Goal: Information Seeking & Learning: Find contact information

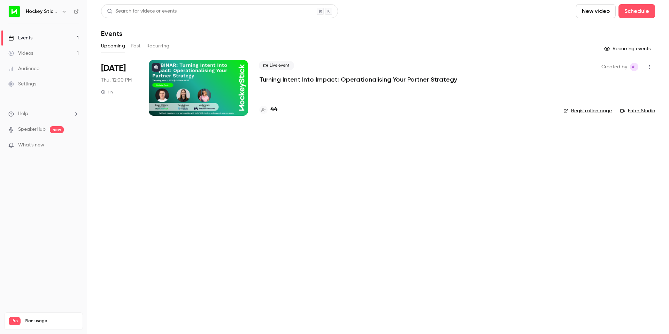
click at [322, 79] on p "Turning Intent Into Impact: Operationalising Your Partner Strategy" at bounding box center [358, 79] width 198 height 8
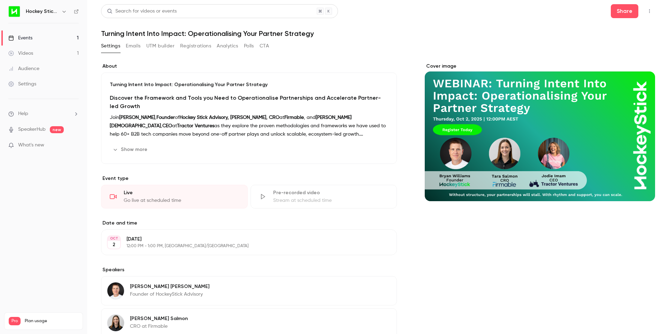
click at [30, 40] on div "Events" at bounding box center [20, 37] width 24 height 7
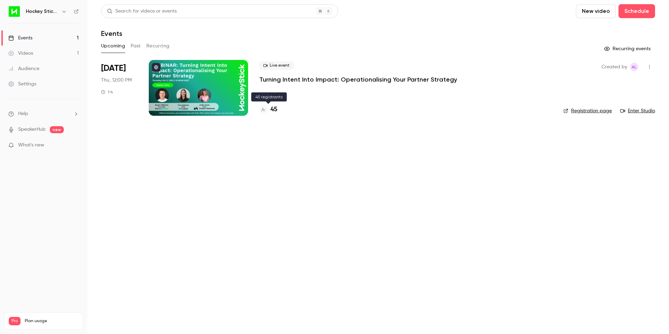
click at [274, 110] on h4 "45" at bounding box center [273, 109] width 7 height 9
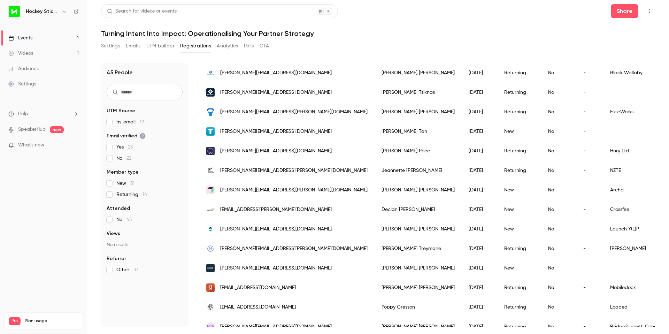
scroll to position [672, 0]
click at [375, 129] on div "[PERSON_NAME]" at bounding box center [418, 131] width 87 height 20
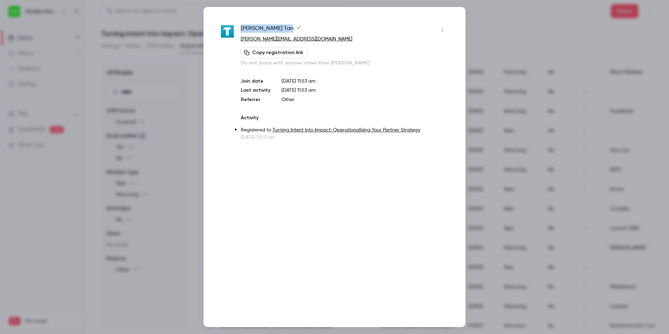
drag, startPoint x: 268, startPoint y: 27, endPoint x: 241, endPoint y: 27, distance: 26.5
click at [241, 27] on span "[PERSON_NAME]" at bounding box center [271, 29] width 61 height 11
copy span "[PERSON_NAME]"
click at [515, 7] on div at bounding box center [334, 167] width 669 height 334
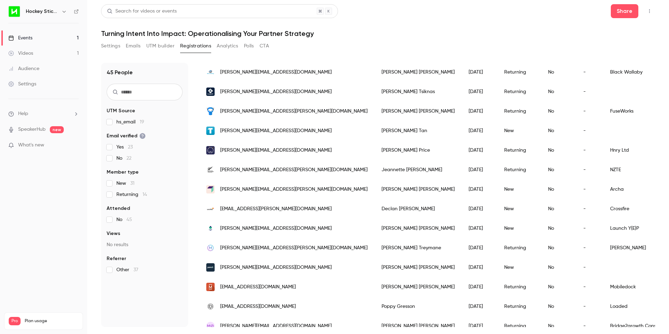
click at [234, 148] on span "[PERSON_NAME][EMAIL_ADDRESS][DOMAIN_NAME]" at bounding box center [275, 150] width 111 height 7
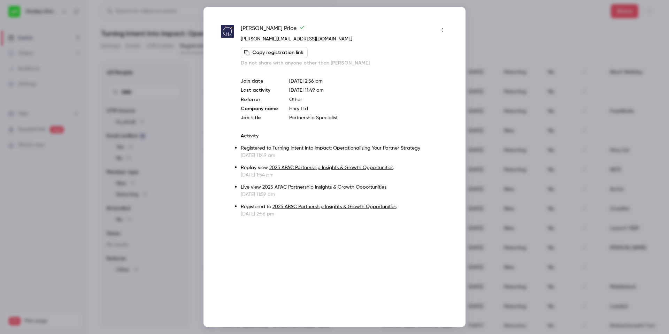
click at [267, 27] on span "[PERSON_NAME]" at bounding box center [273, 29] width 64 height 11
copy div "[PERSON_NAME]"
click at [446, 31] on button "button" at bounding box center [442, 29] width 11 height 11
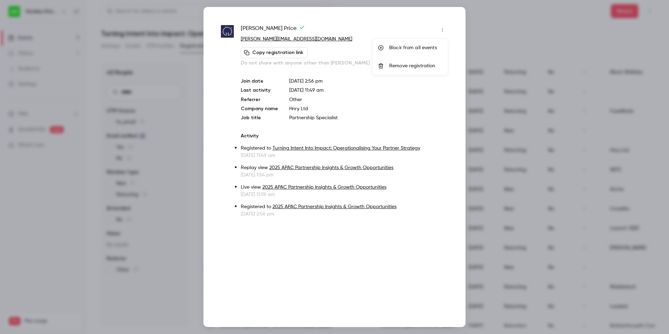
click at [496, 16] on div at bounding box center [334, 167] width 669 height 334
click at [491, 10] on div at bounding box center [334, 167] width 669 height 334
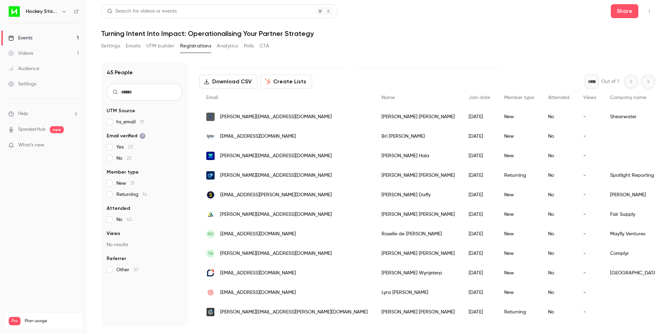
scroll to position [0, 0]
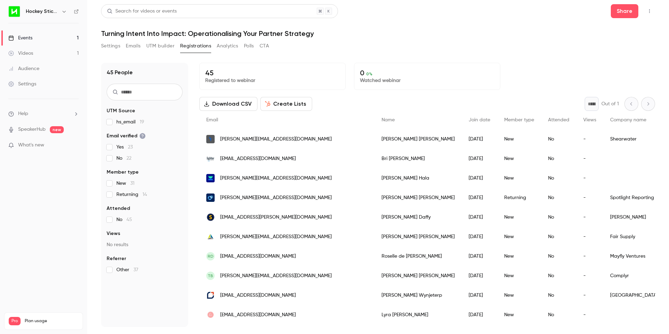
click at [32, 145] on span "What's new" at bounding box center [31, 144] width 26 height 7
